Goal: Find specific page/section: Find specific page/section

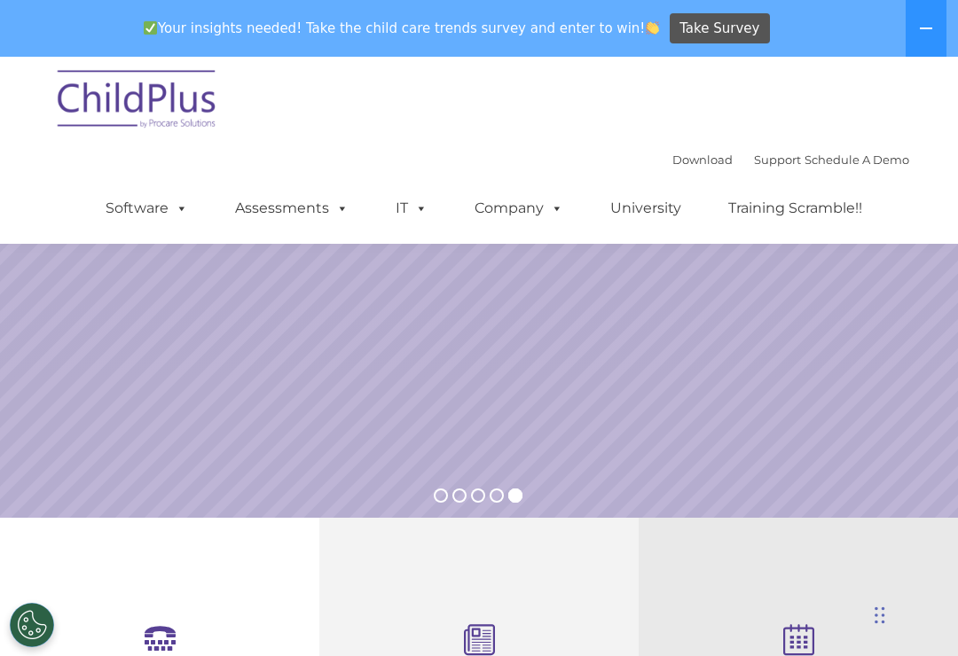
select select "MEDIUM"
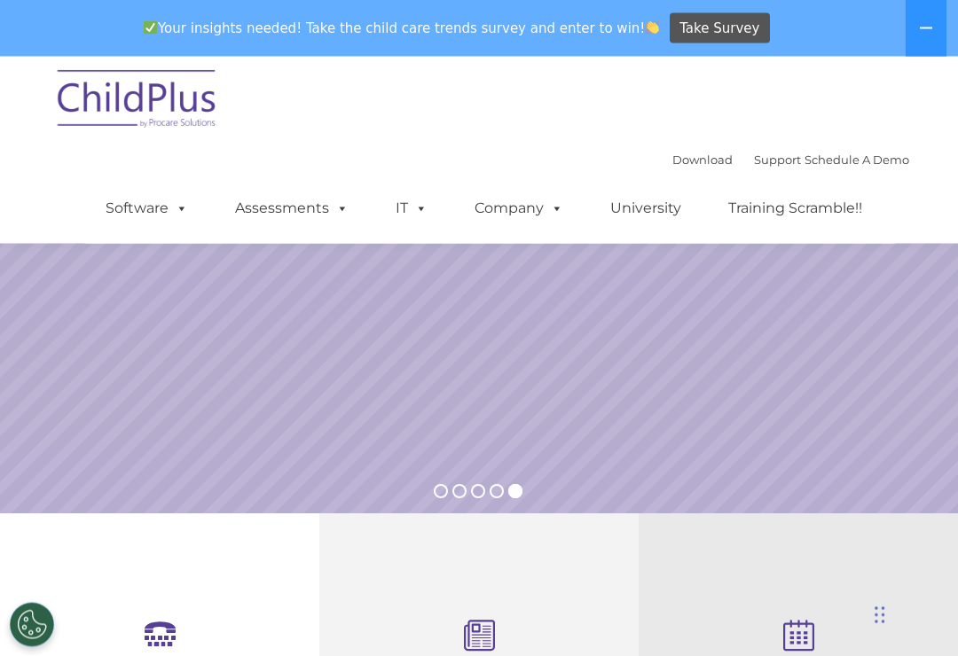
scroll to position [235, 0]
click at [329, 216] on span at bounding box center [339, 208] width 20 height 17
click at [827, 396] on rs-slide "Simplify the day-to-day challenges of Head Start operations with outstanding so…" at bounding box center [479, 168] width 958 height 692
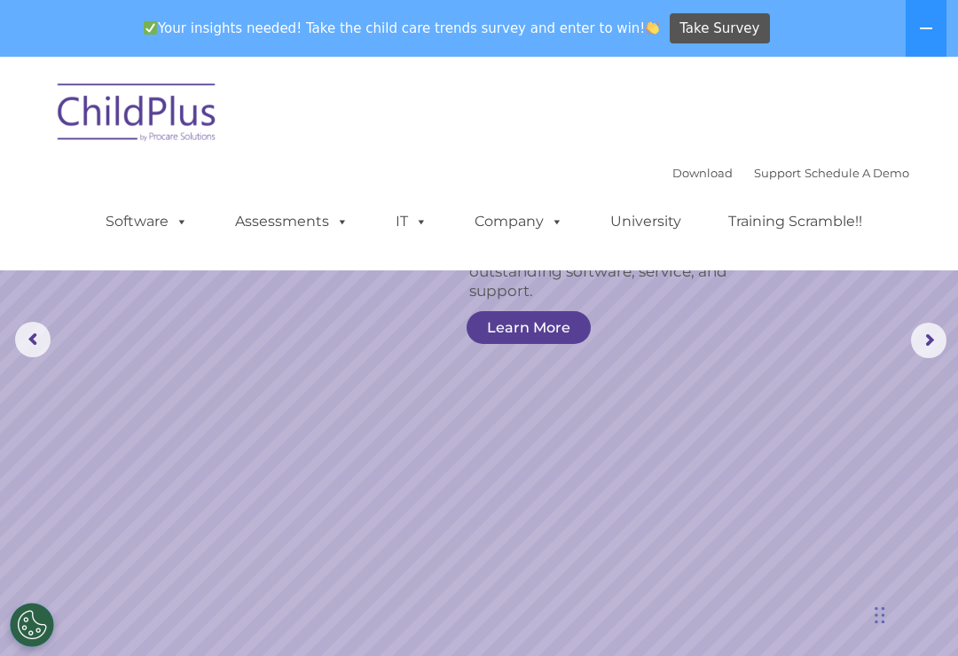
scroll to position [0, 0]
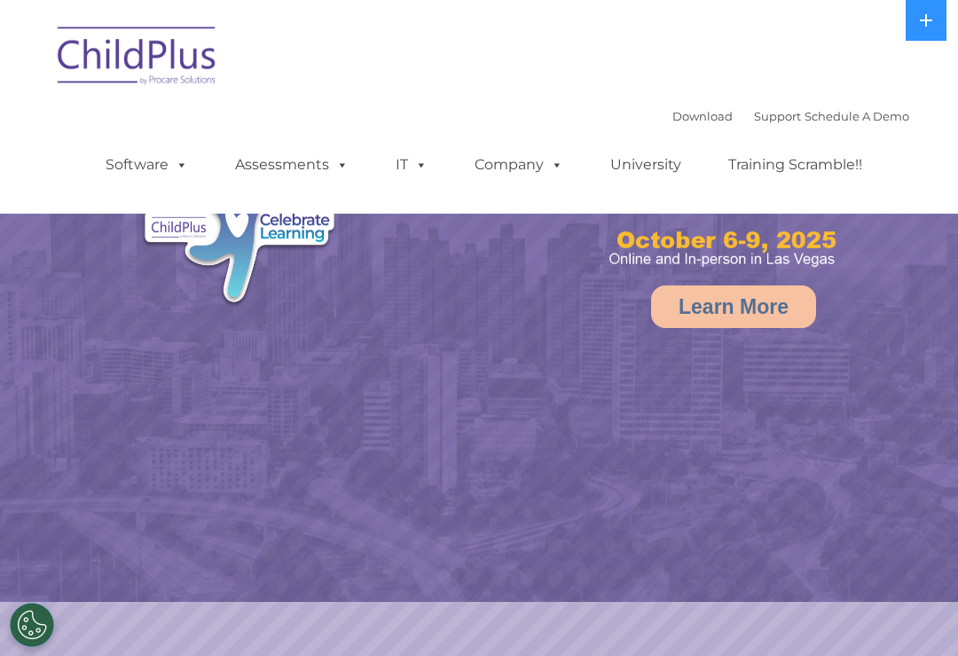
select select "MEDIUM"
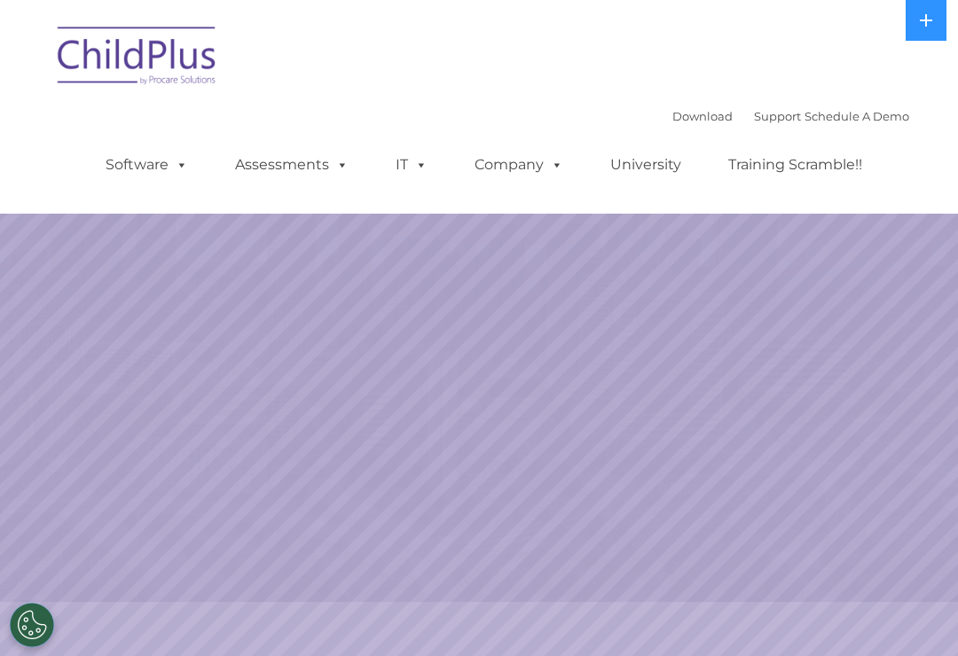
select select "MEDIUM"
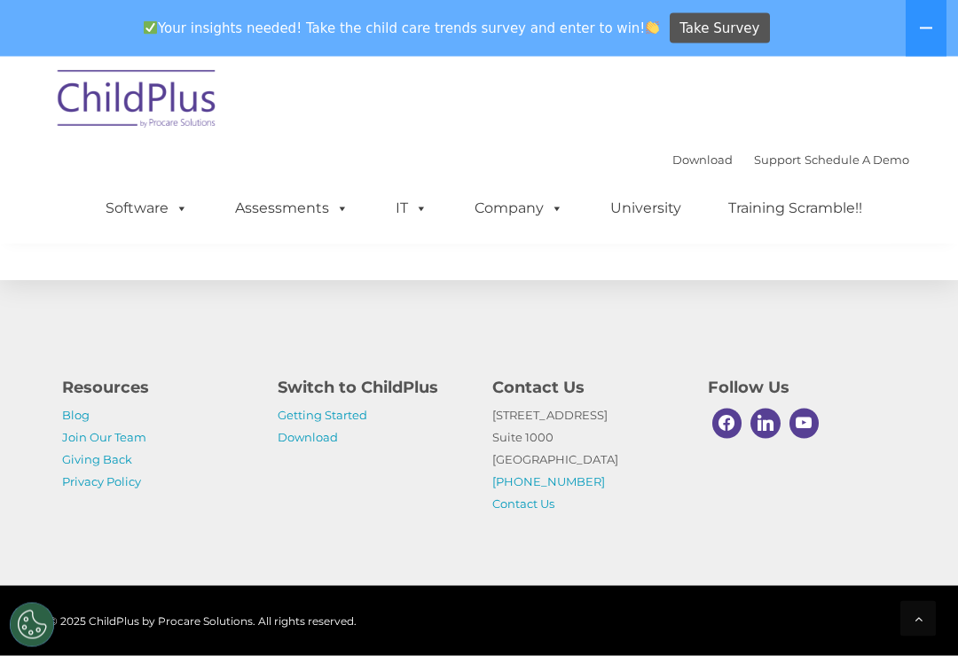
scroll to position [2182, 0]
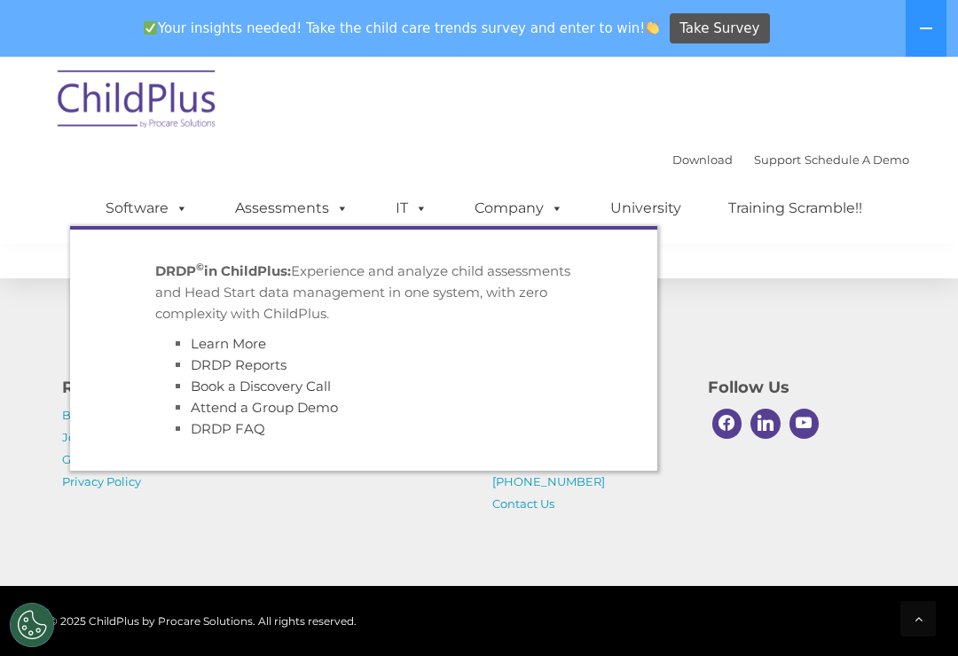
click at [301, 225] on link "Assessments" at bounding box center [291, 208] width 149 height 35
